Goal: Information Seeking & Learning: Learn about a topic

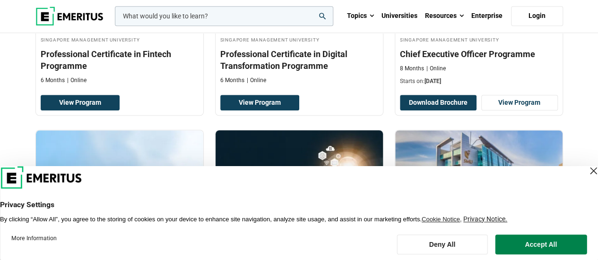
scroll to position [378, 0]
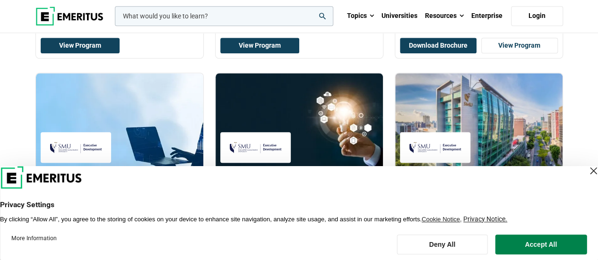
click at [586, 171] on div "Close Layer" at bounding box center [592, 170] width 13 height 13
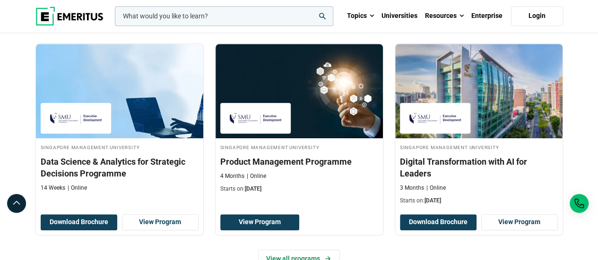
scroll to position [464, 0]
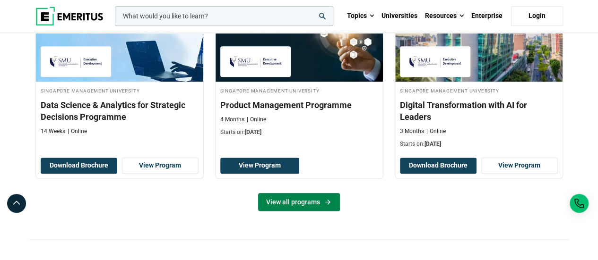
click at [304, 205] on link "View all programs" at bounding box center [299, 202] width 82 height 18
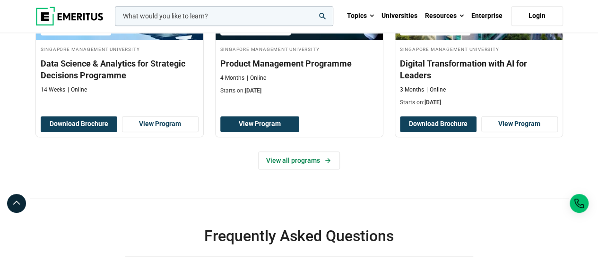
scroll to position [511, 0]
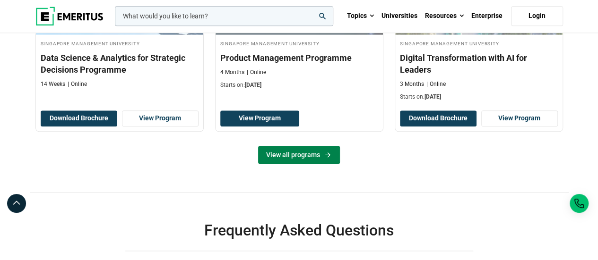
click at [331, 155] on icon at bounding box center [328, 155] width 8 height 8
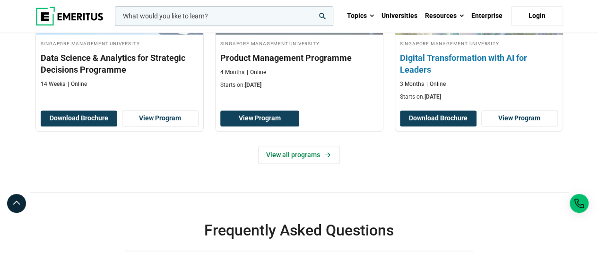
click at [503, 60] on h3 "Digital Transformation with AI for Leaders" at bounding box center [479, 64] width 158 height 24
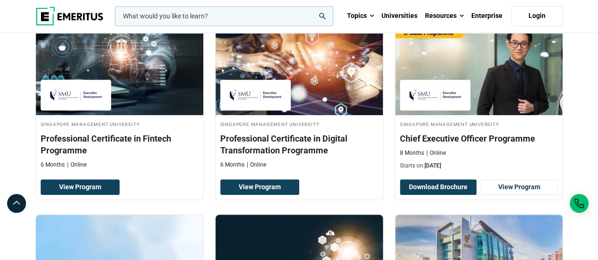
scroll to position [228, 0]
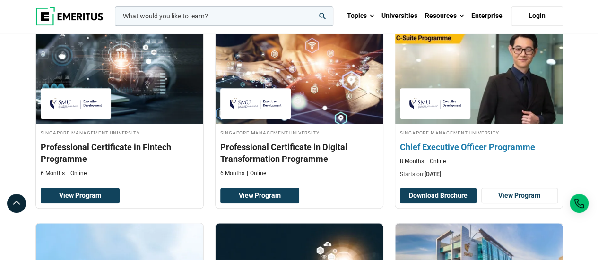
click at [518, 153] on div "Singapore Management University Chief Executive Officer Programme 8 Months Onli…" at bounding box center [478, 154] width 167 height 50
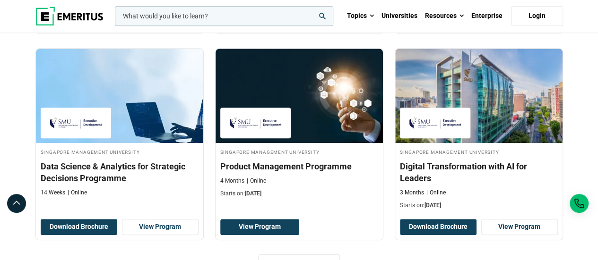
scroll to position [417, 0]
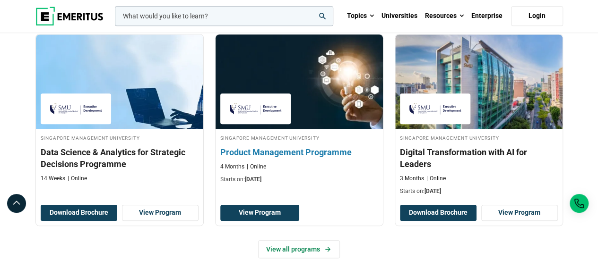
click at [320, 134] on h4 "Singapore Management University" at bounding box center [299, 138] width 158 height 8
